Goal: Information Seeking & Learning: Learn about a topic

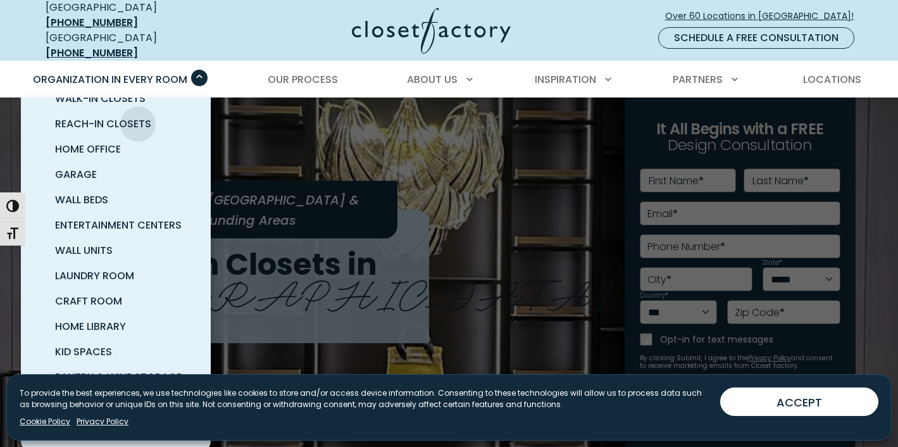
scroll to position [56, 0]
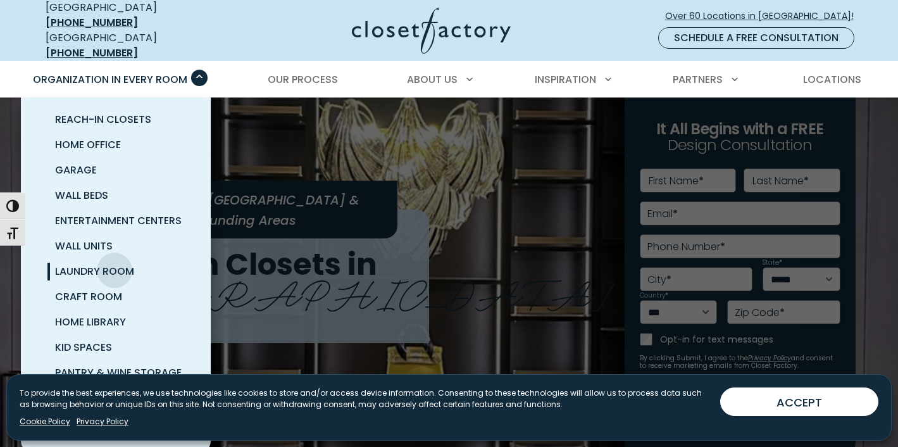
click at [115, 264] on span "Laundry Room" at bounding box center [94, 271] width 79 height 15
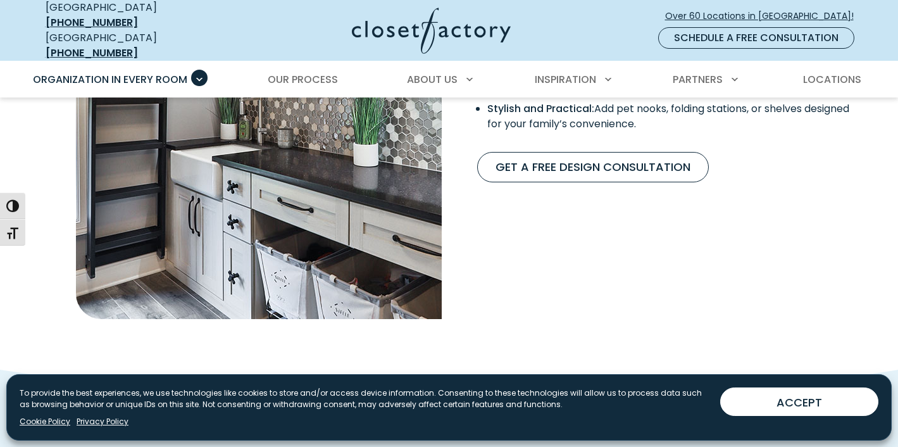
scroll to position [1222, 0]
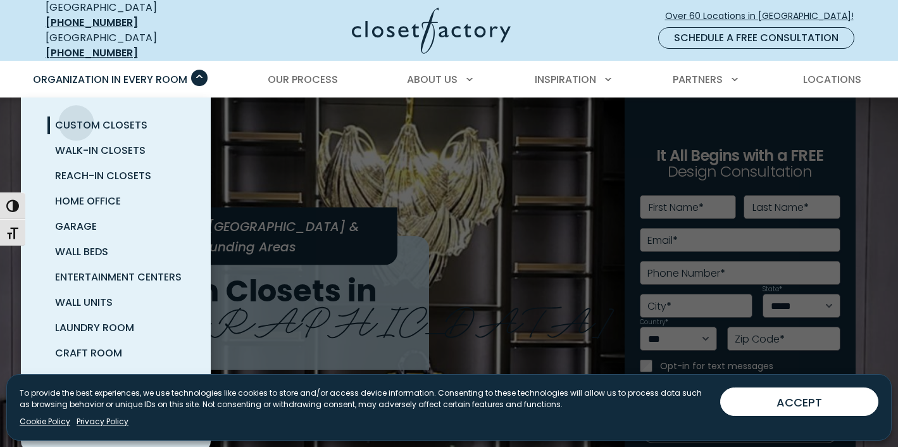
click at [77, 118] on span "Custom Closets" at bounding box center [101, 125] width 92 height 15
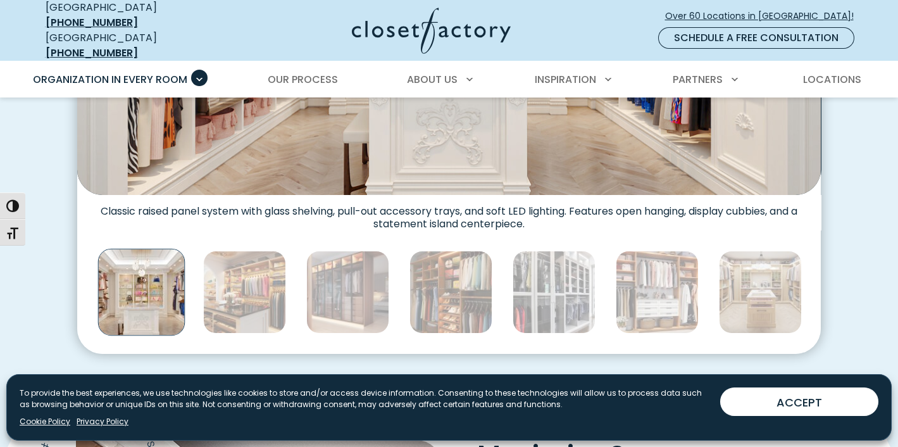
scroll to position [666, 0]
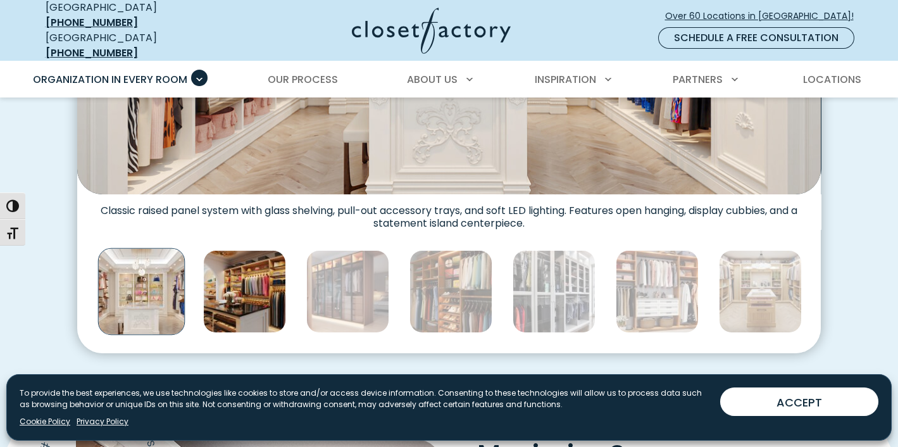
click at [240, 269] on img "Thumbnail Gallery" at bounding box center [244, 291] width 83 height 83
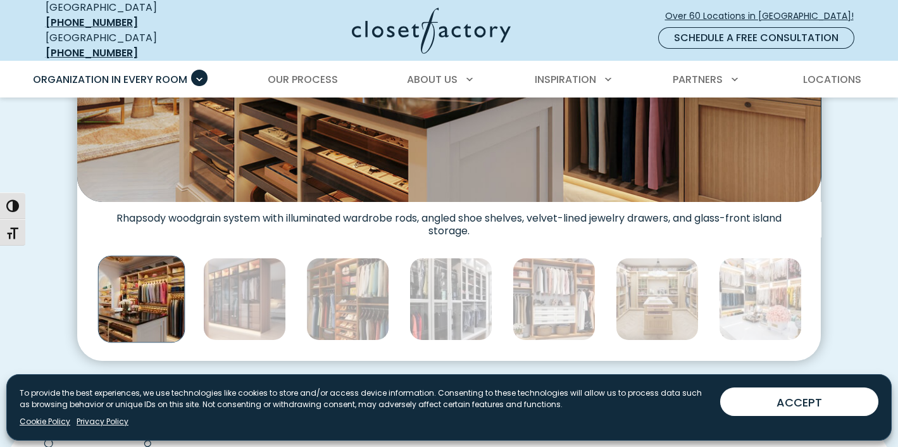
scroll to position [660, 0]
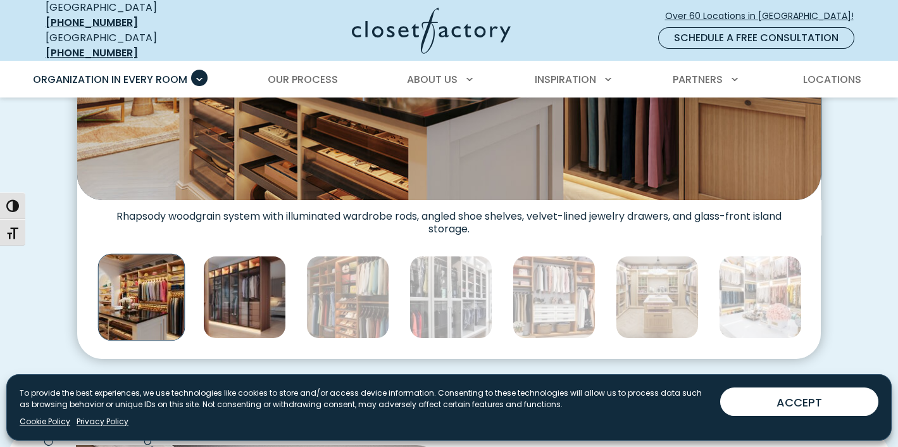
click at [242, 286] on img "Thumbnail Gallery" at bounding box center [244, 297] width 83 height 83
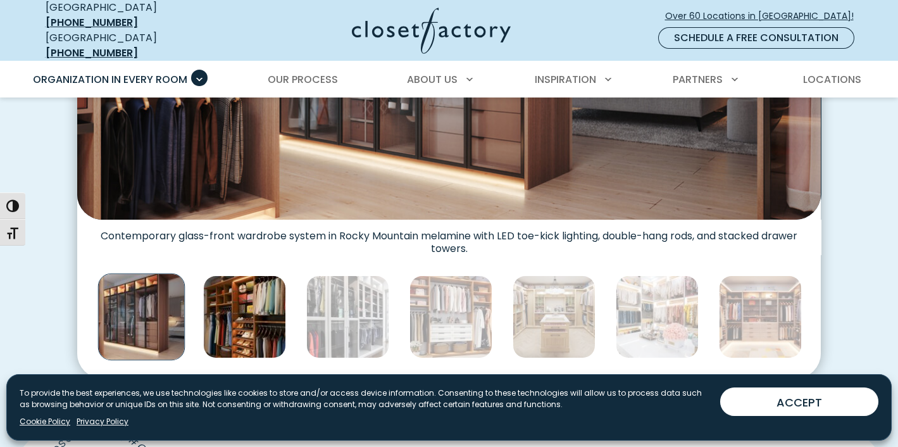
scroll to position [641, 0]
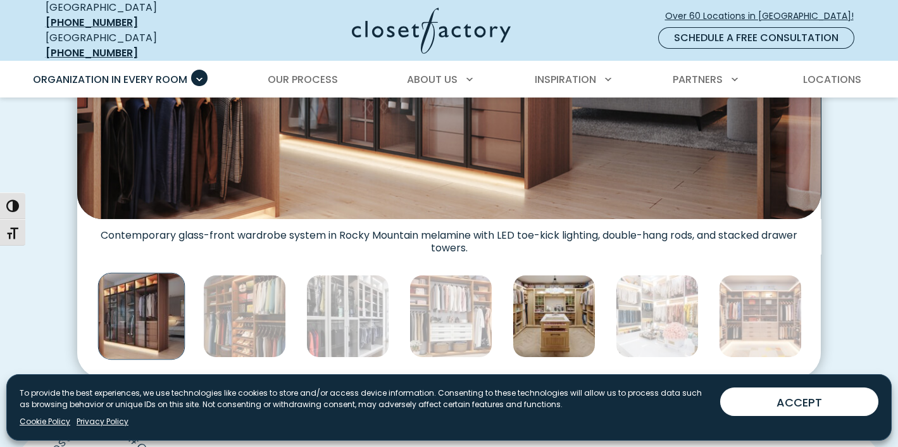
click at [556, 304] on img "Thumbnail Gallery" at bounding box center [554, 316] width 83 height 83
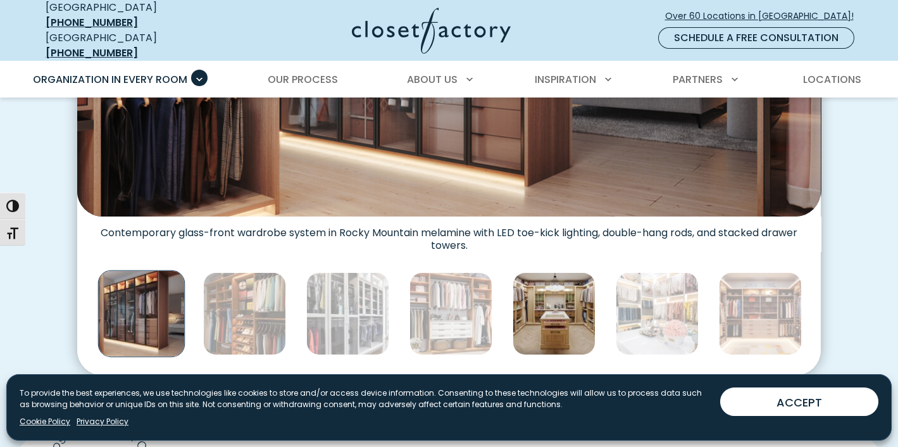
scroll to position [650, 0]
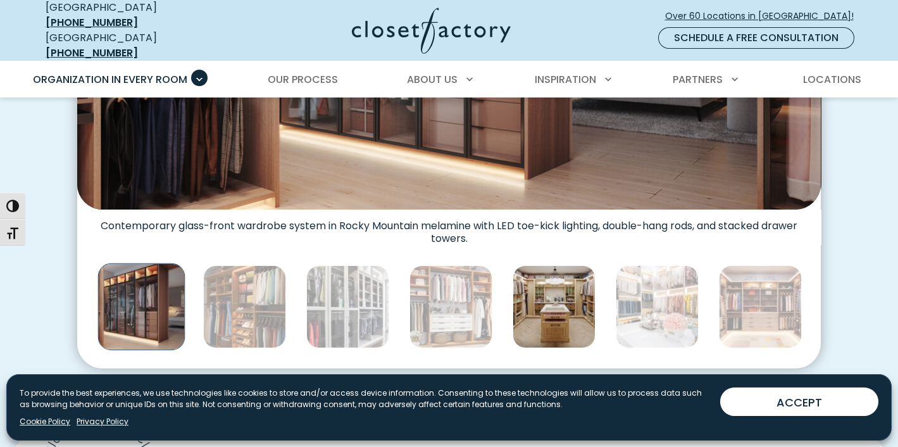
click at [556, 314] on img "Thumbnail Gallery" at bounding box center [554, 306] width 83 height 83
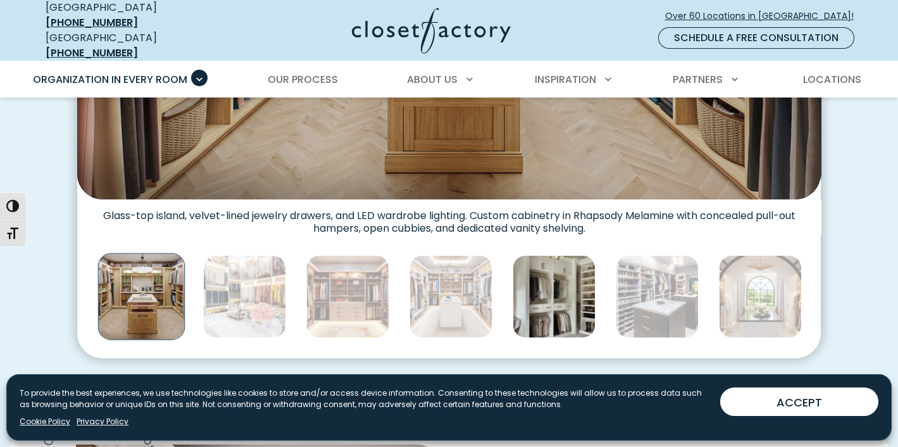
scroll to position [663, 0]
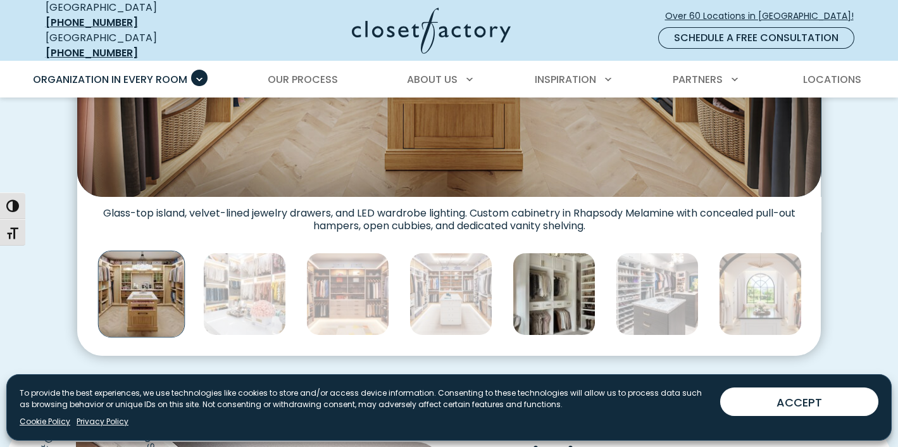
click at [554, 295] on img "Thumbnail Gallery" at bounding box center [554, 293] width 83 height 83
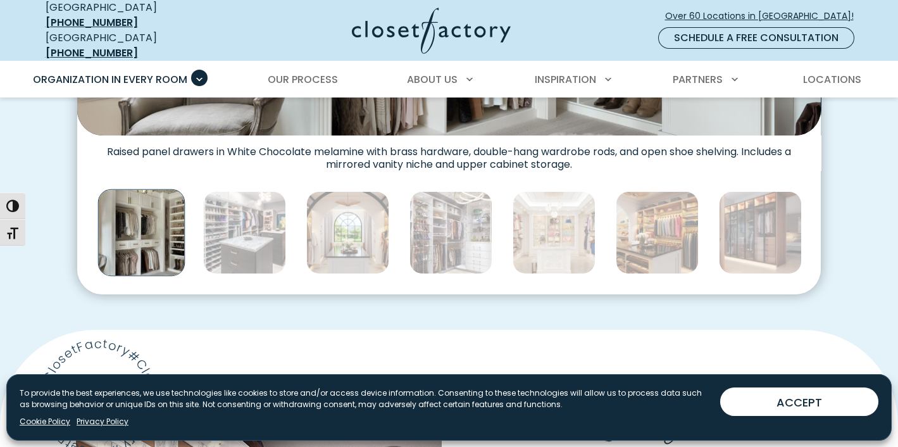
scroll to position [728, 0]
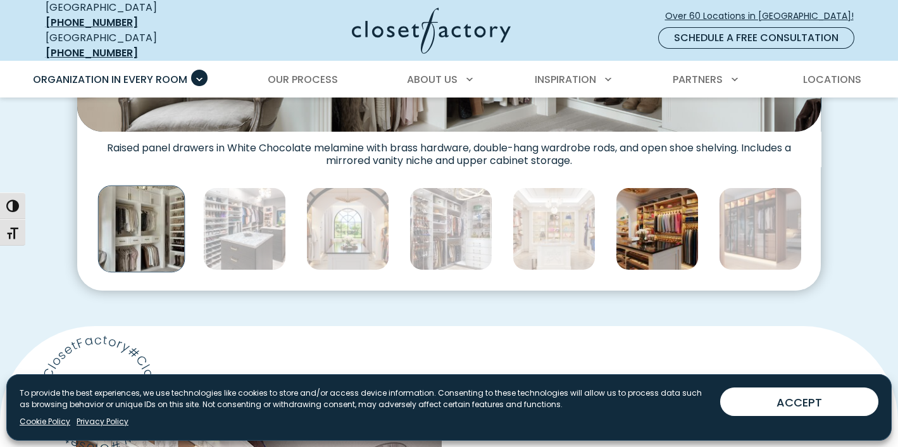
click at [656, 224] on img "Thumbnail Gallery" at bounding box center [657, 228] width 83 height 83
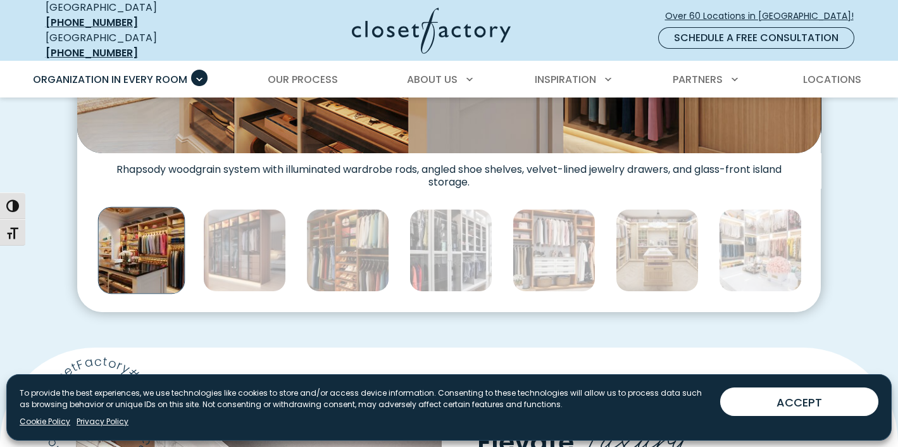
scroll to position [714, 0]
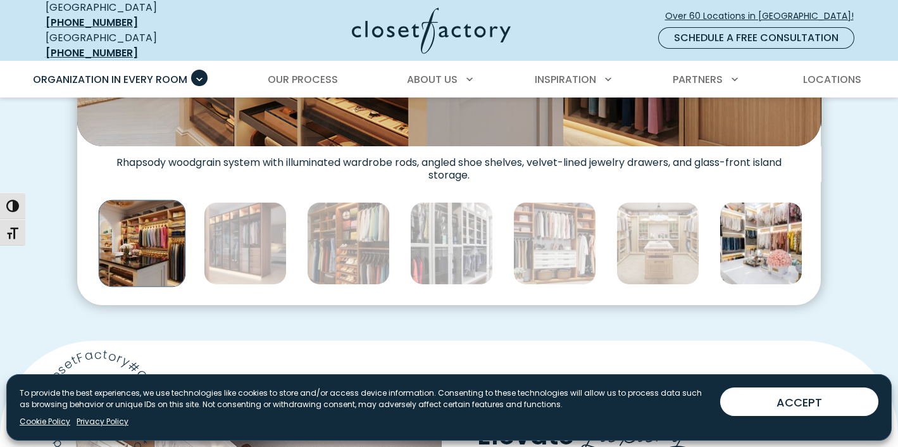
click at [751, 230] on img "Thumbnail Gallery" at bounding box center [760, 243] width 83 height 83
click at [750, 230] on img "Thumbnail Gallery" at bounding box center [760, 243] width 83 height 83
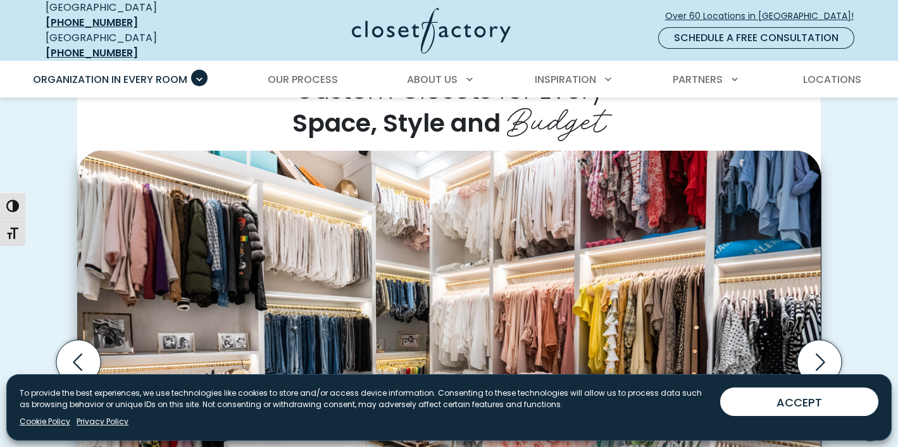
scroll to position [320, 0]
